Goal: Transaction & Acquisition: Purchase product/service

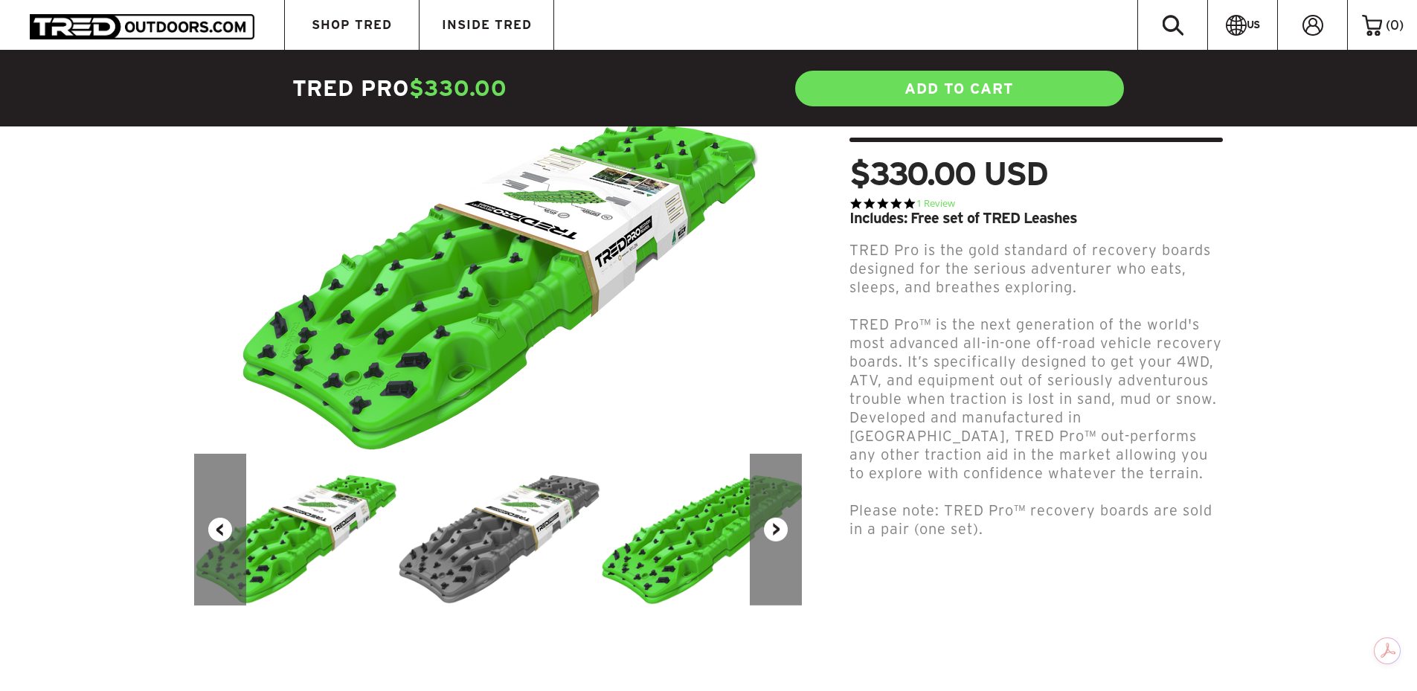
scroll to position [223, 0]
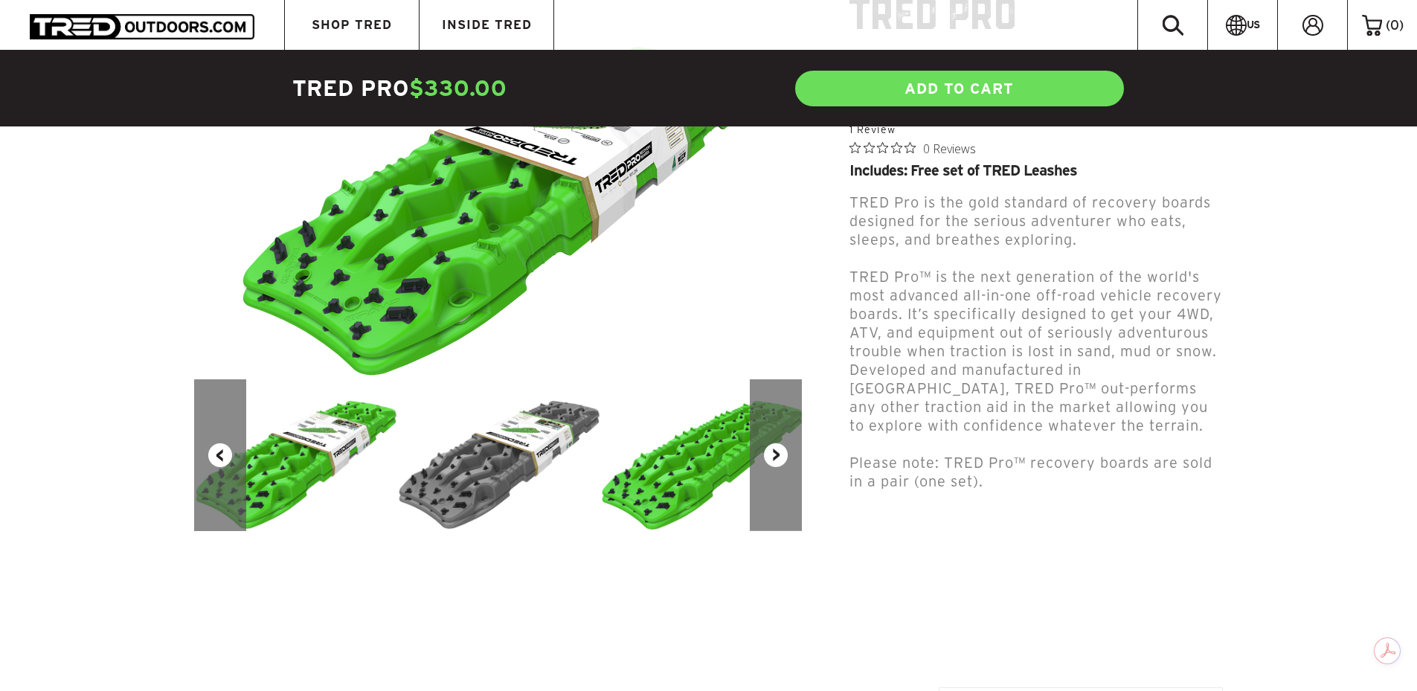
click at [775, 454] on button "Next" at bounding box center [776, 455] width 52 height 152
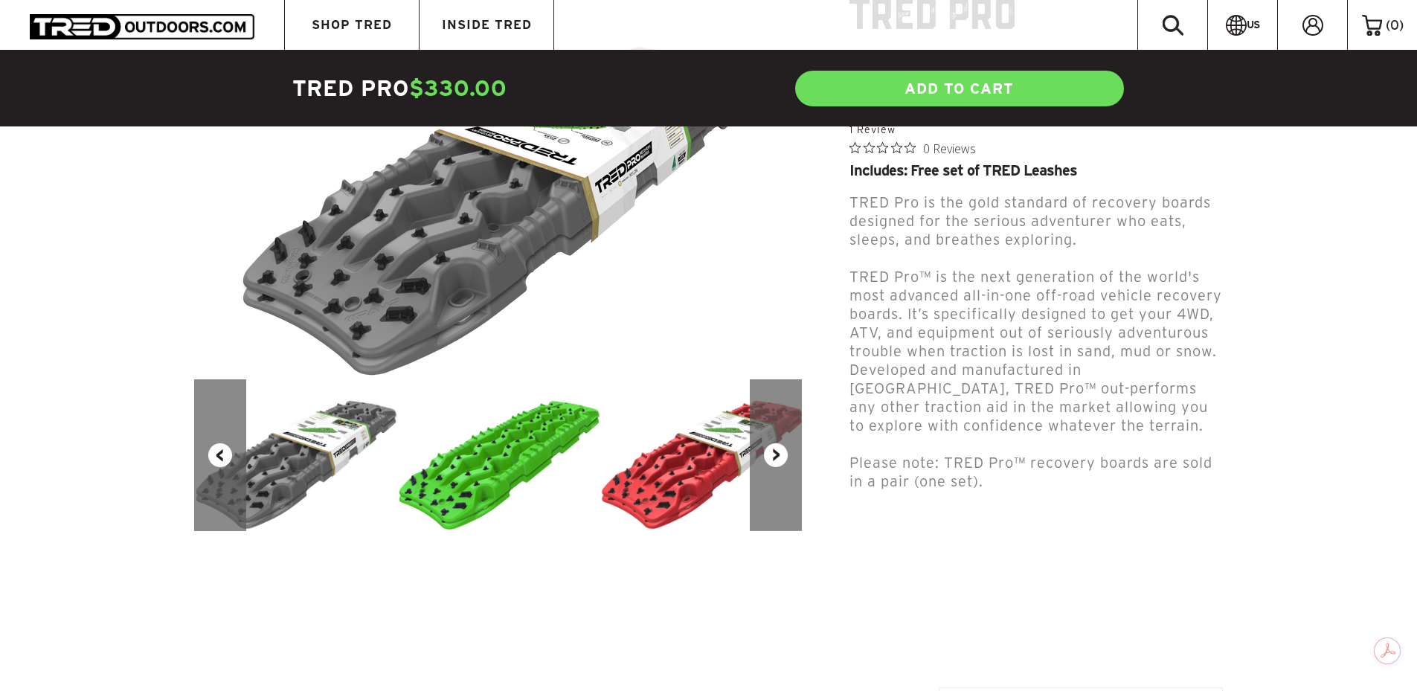
click at [775, 454] on button "Next" at bounding box center [776, 455] width 52 height 152
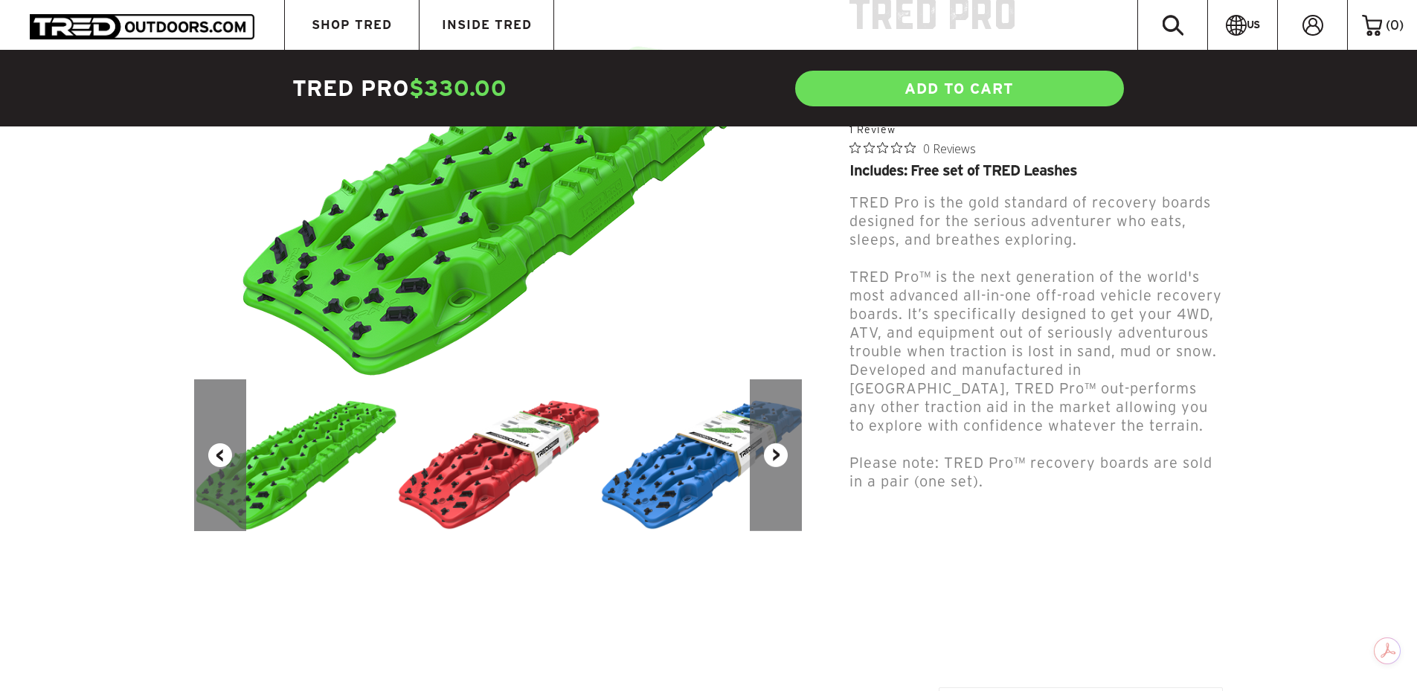
click at [775, 454] on button "Next" at bounding box center [776, 455] width 52 height 152
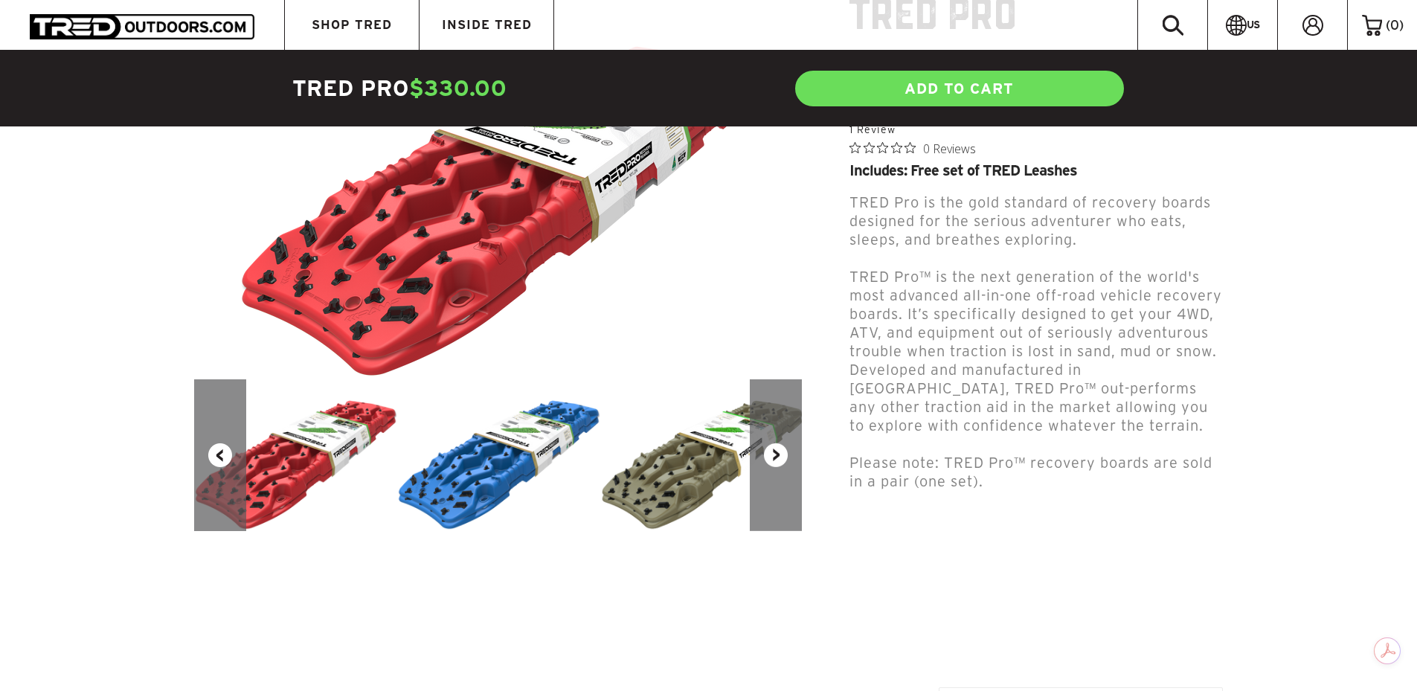
click at [775, 454] on button "Next" at bounding box center [776, 455] width 52 height 152
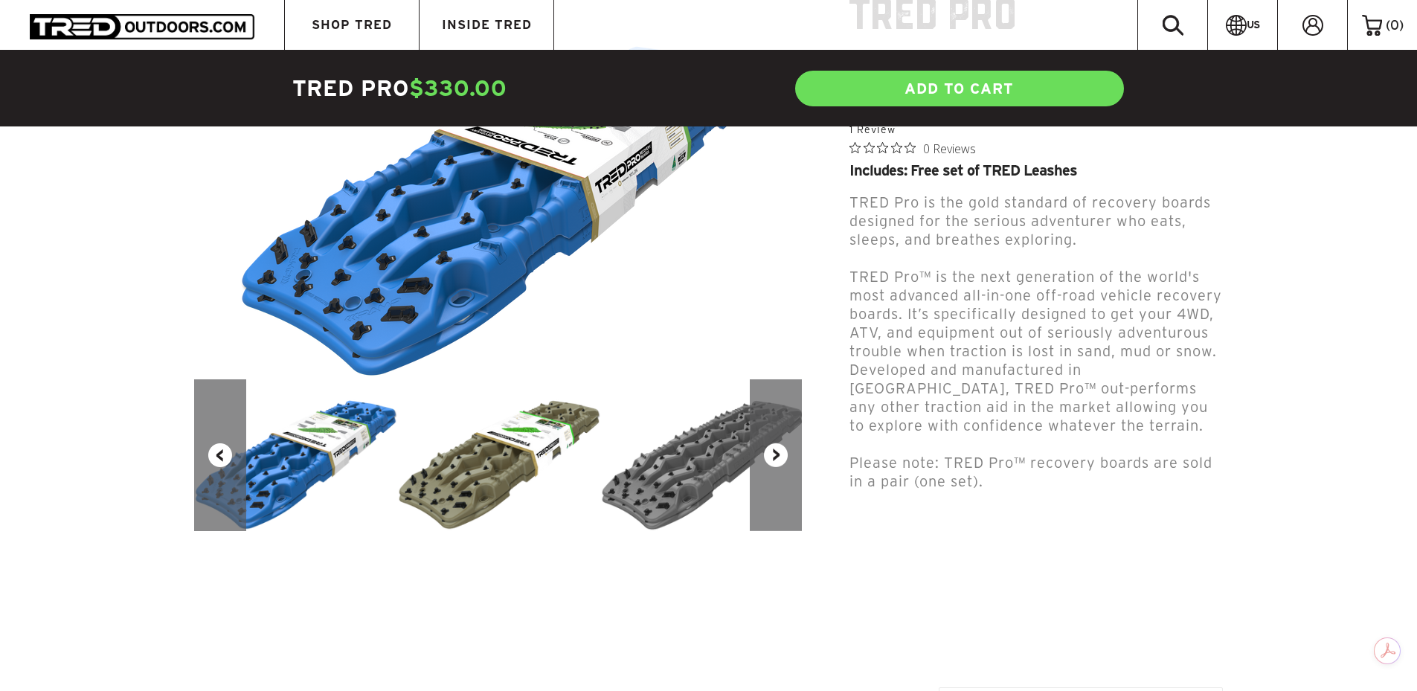
click at [775, 454] on button "Next" at bounding box center [776, 455] width 52 height 152
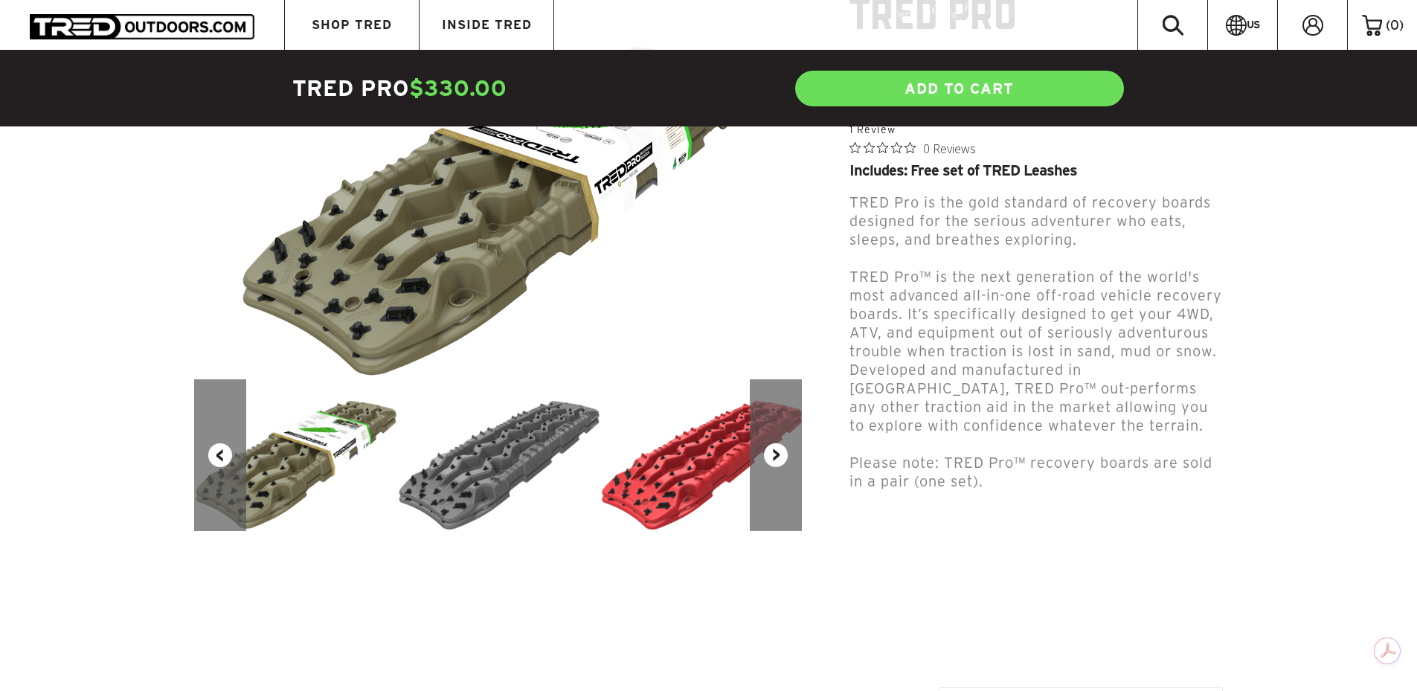
click at [775, 454] on button "Next" at bounding box center [776, 455] width 52 height 152
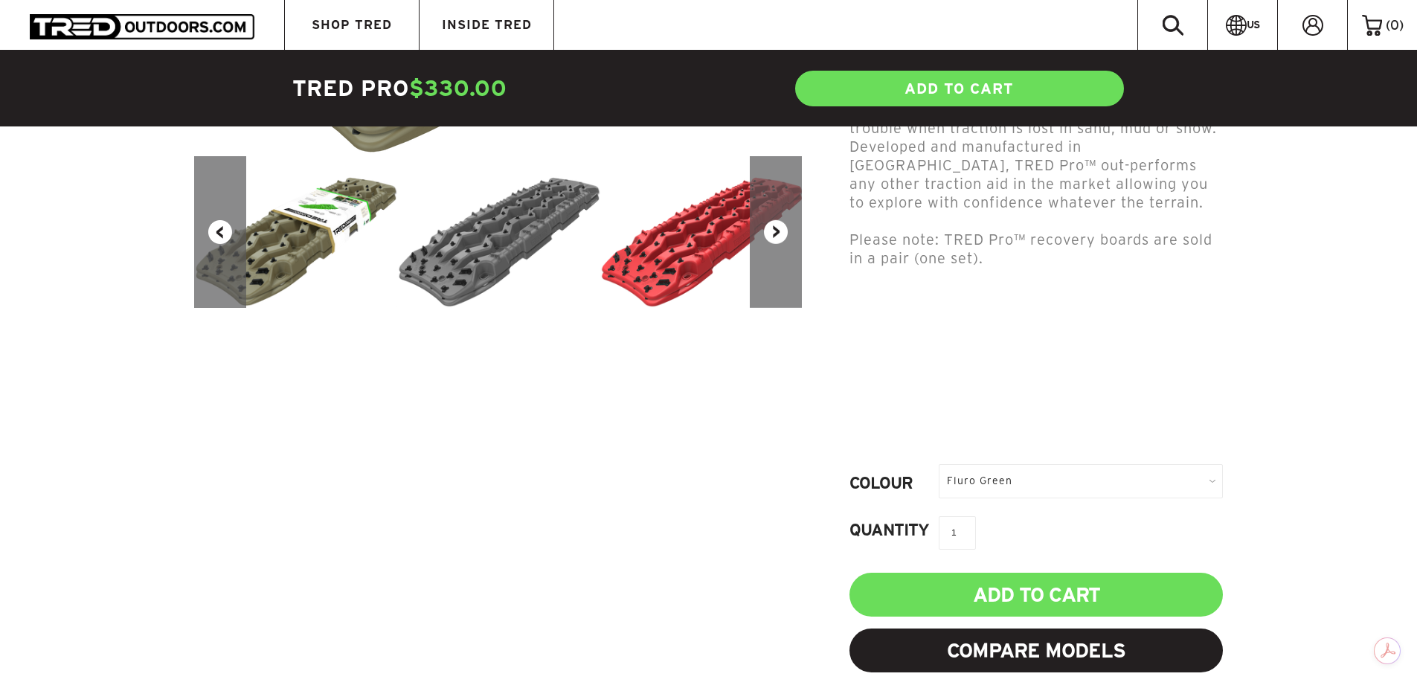
scroll to position [74, 0]
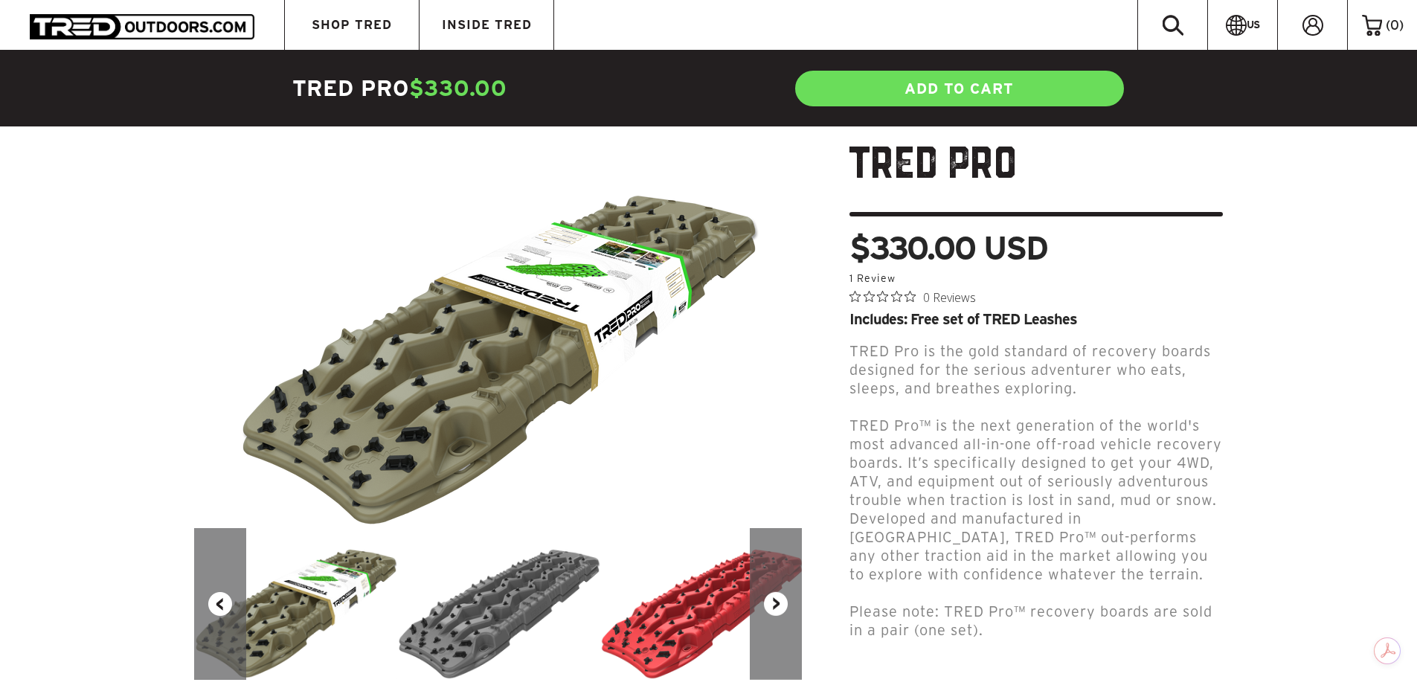
click at [687, 611] on img at bounding box center [701, 604] width 203 height 152
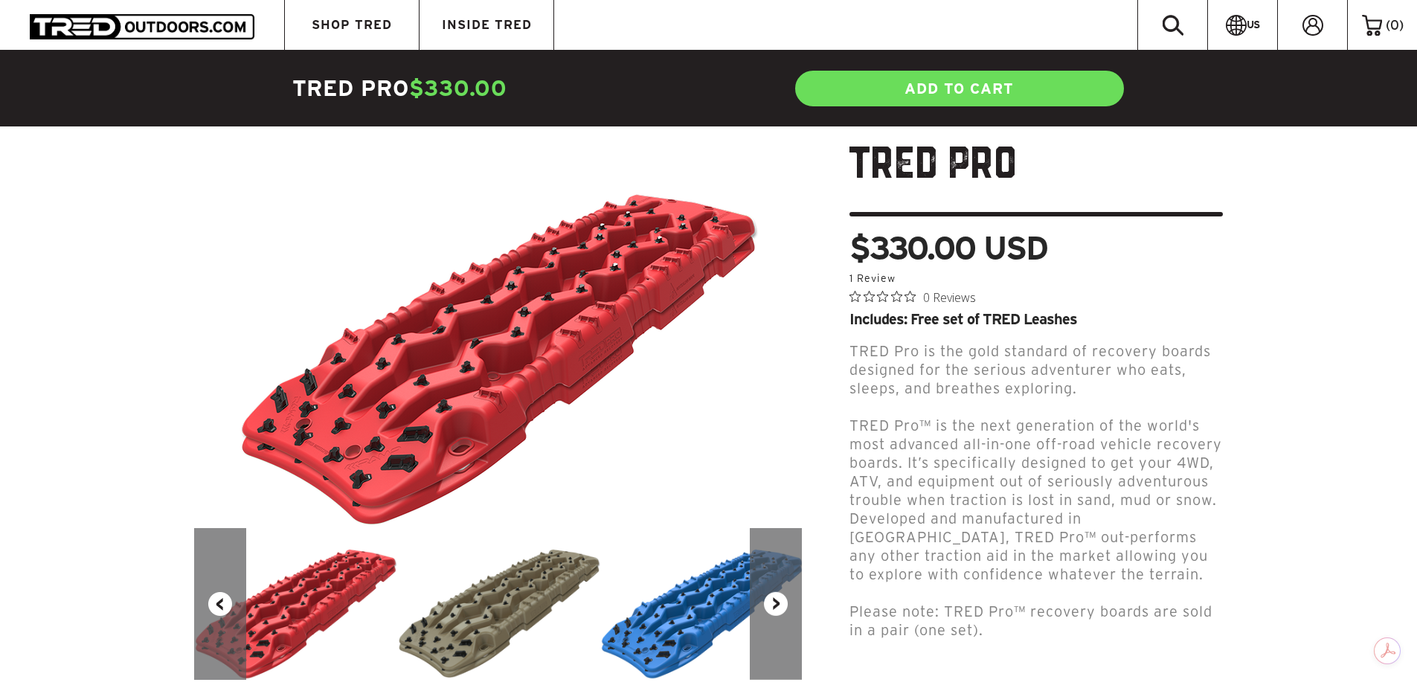
click at [568, 365] on img at bounding box center [498, 334] width 521 height 388
click at [341, 408] on img at bounding box center [498, 334] width 521 height 388
